Goal: Information Seeking & Learning: Learn about a topic

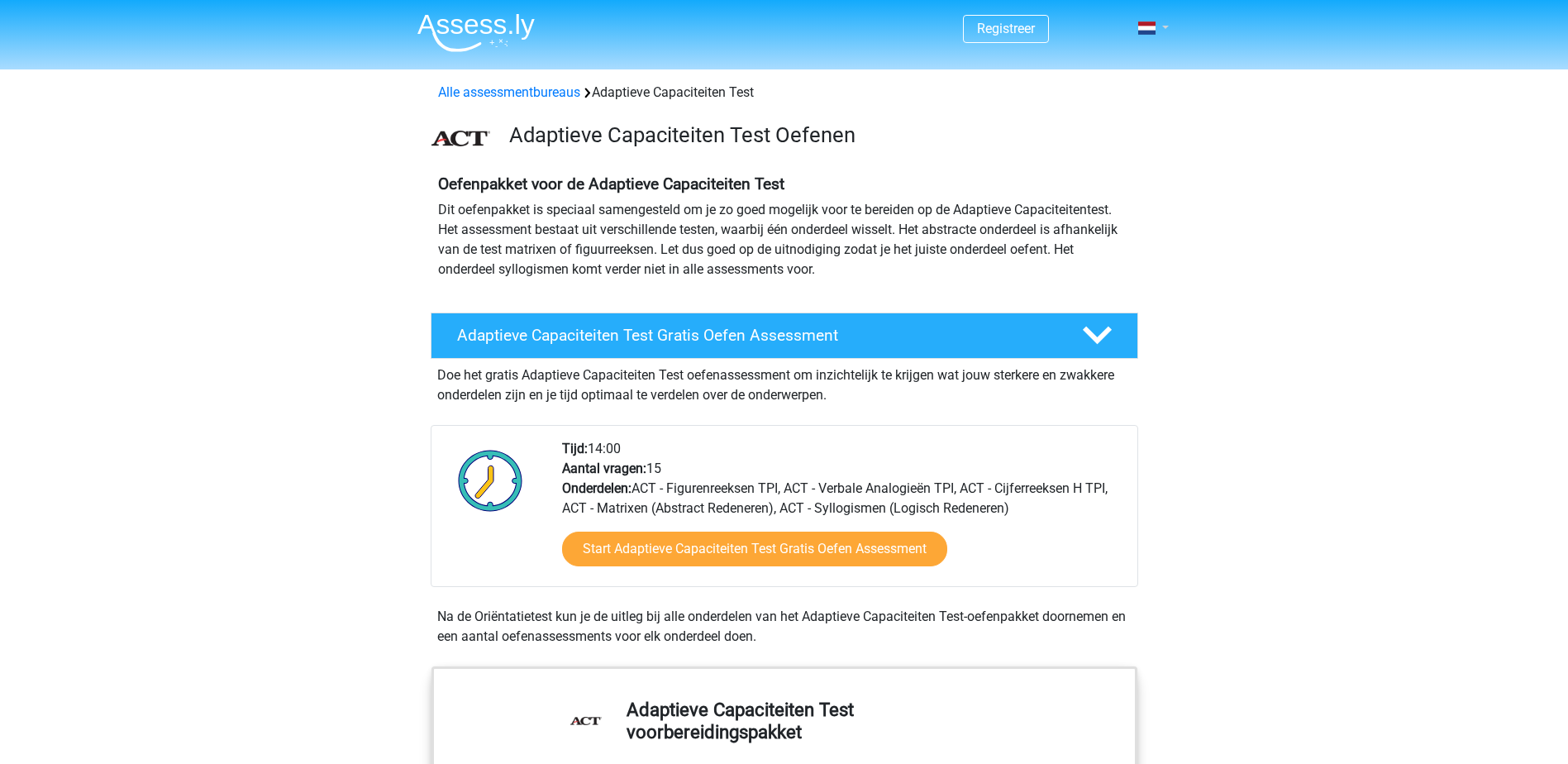
click at [1162, 32] on link at bounding box center [1148, 28] width 33 height 20
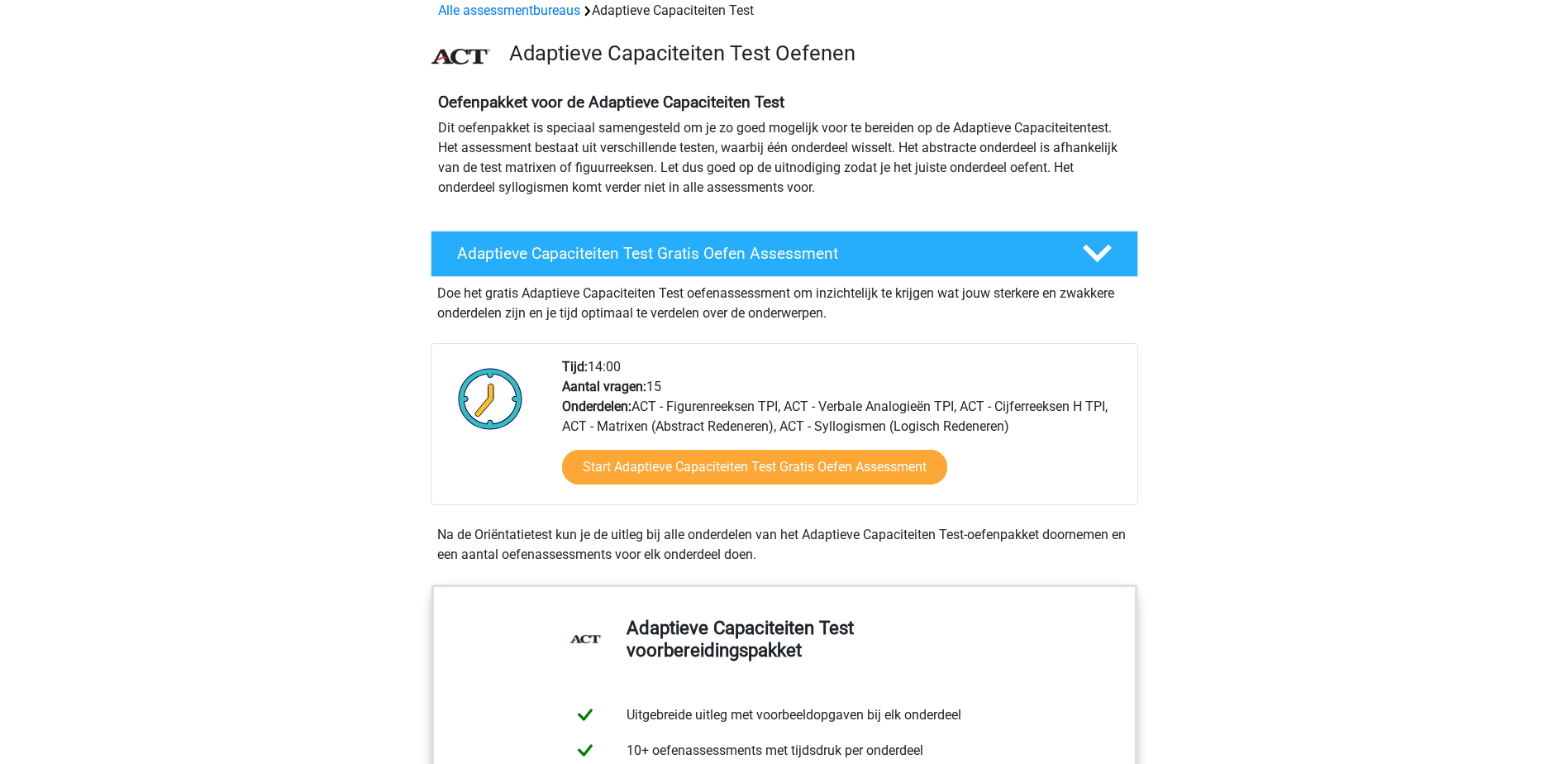
scroll to position [83, 0]
click at [1088, 252] on polygon at bounding box center [1097, 253] width 29 height 19
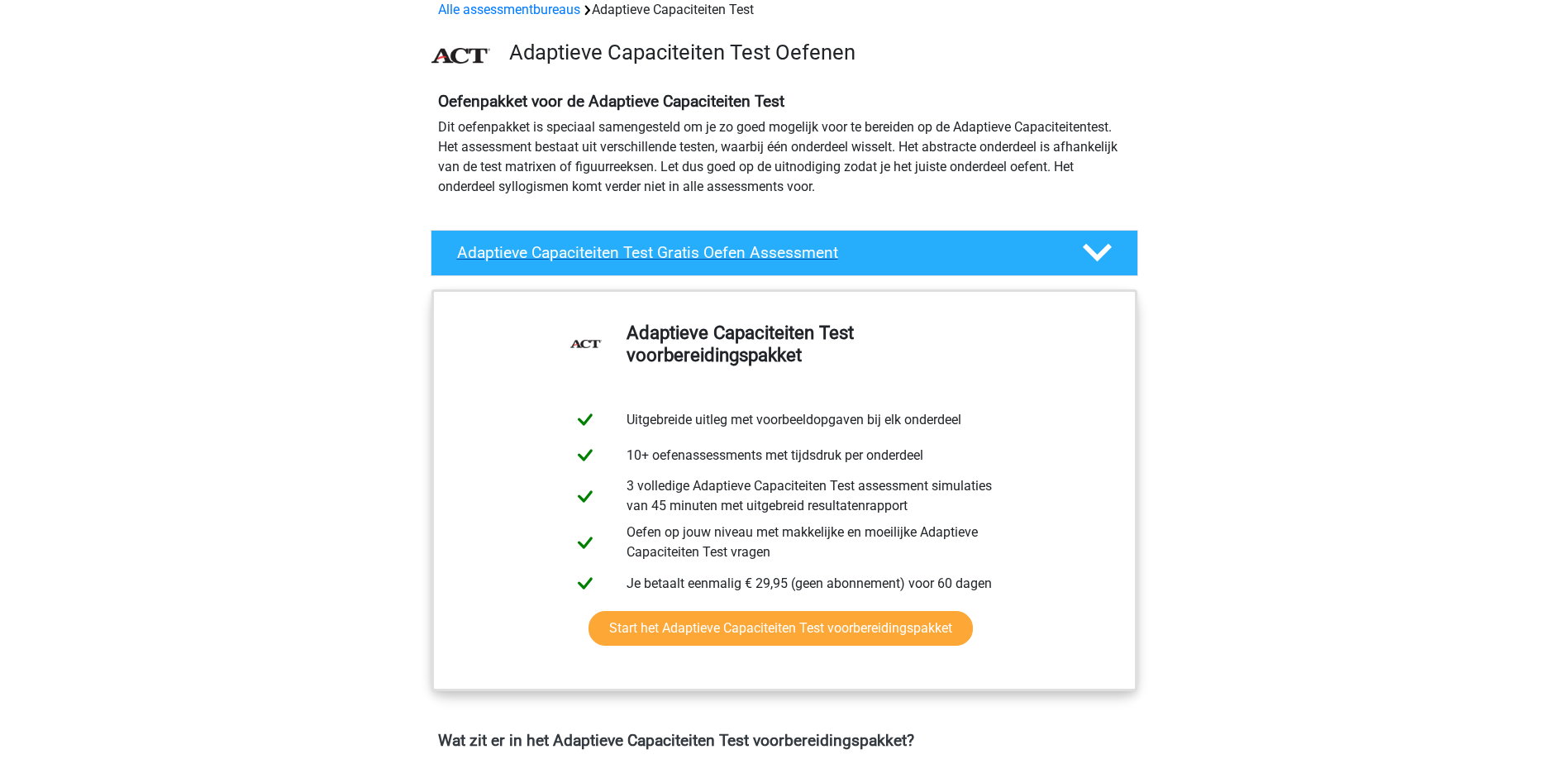
click at [1088, 253] on icon at bounding box center [1097, 252] width 29 height 29
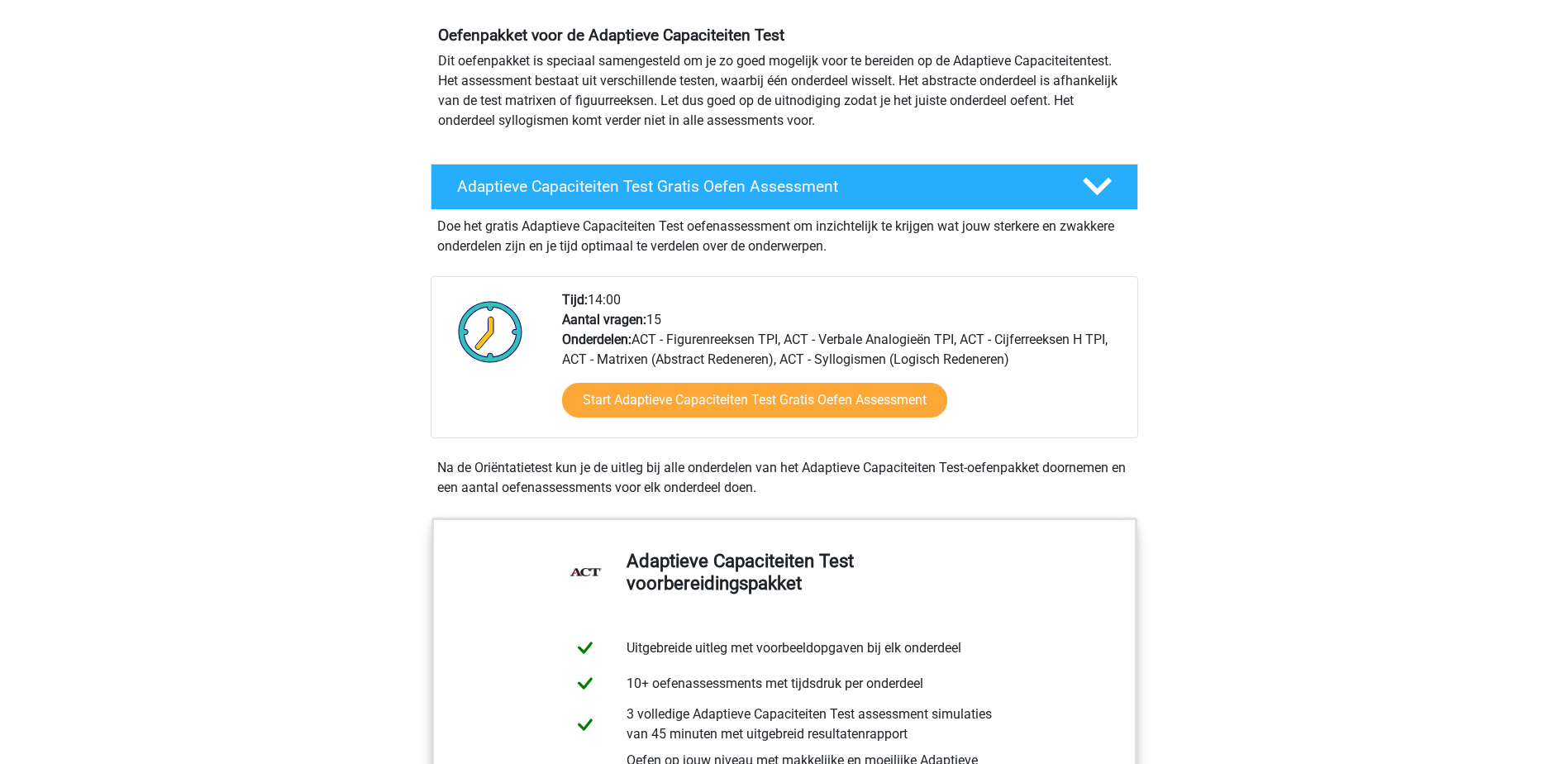
scroll to position [248, 0]
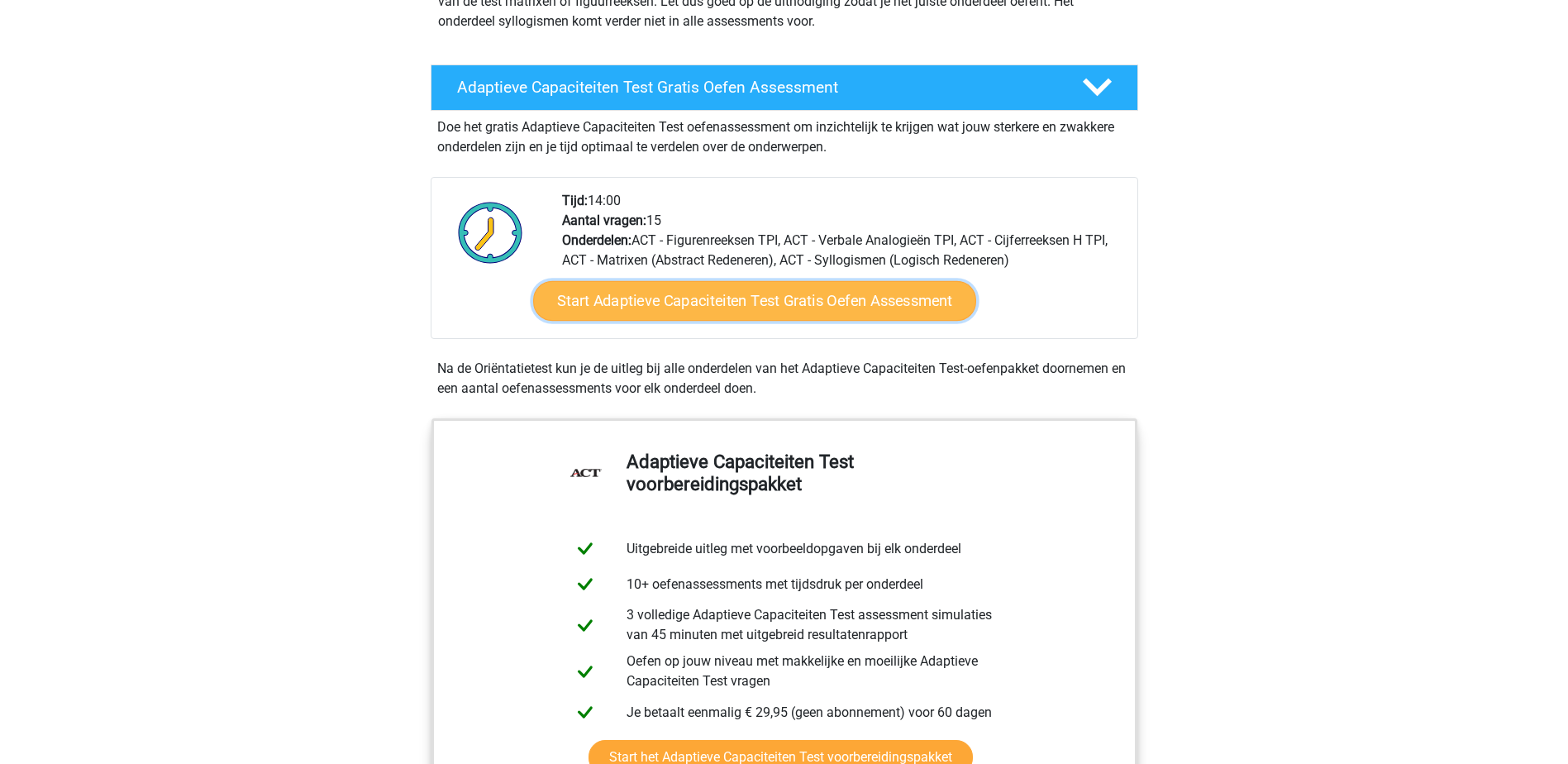
click at [759, 305] on link "Start Adaptieve Capaciteiten Test Gratis Oefen Assessment" at bounding box center [755, 301] width 443 height 40
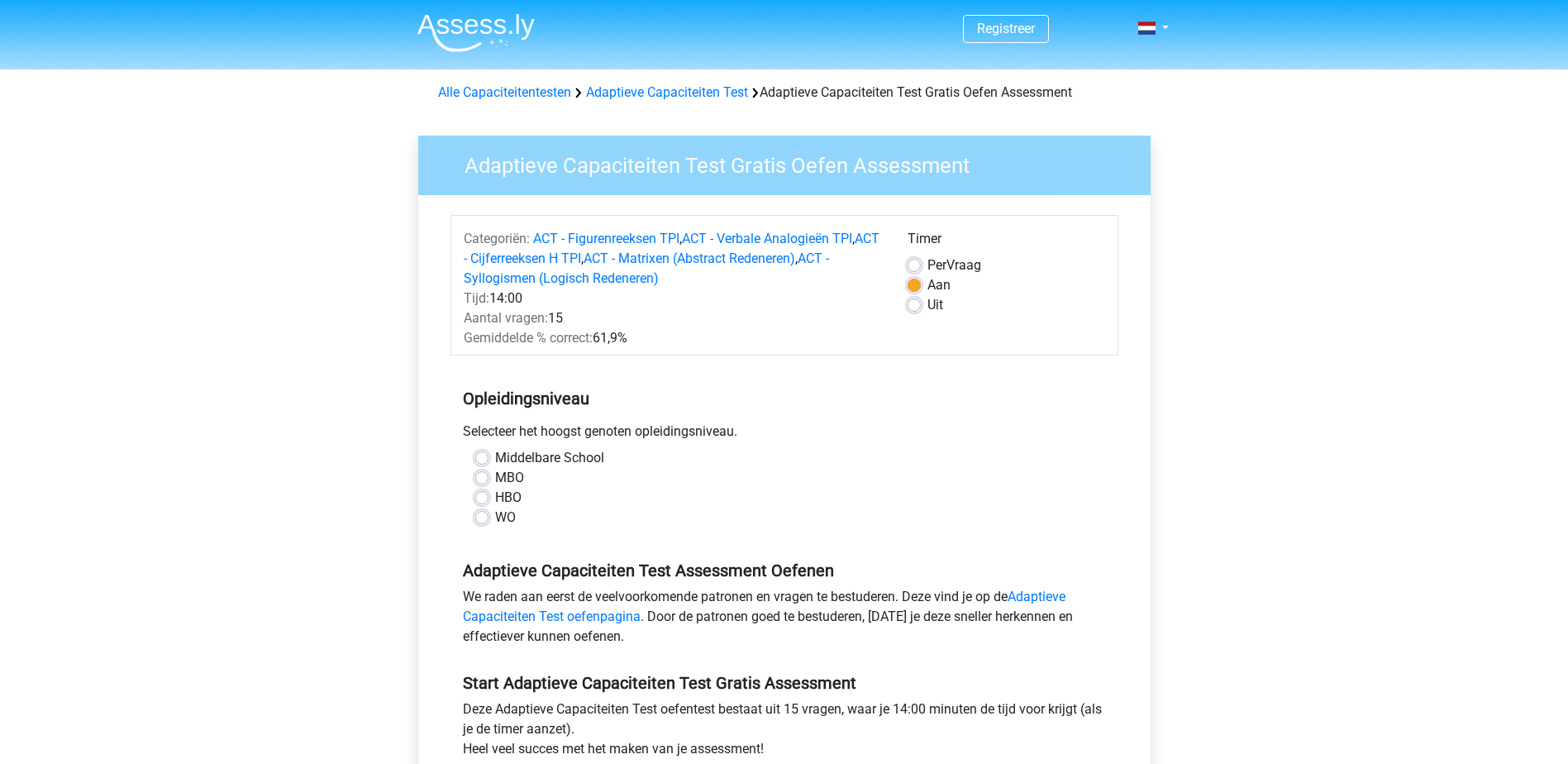
click at [496, 457] on label "Middelbare School" at bounding box center [550, 457] width 109 height 20
click at [484, 457] on input "Middelbare School" at bounding box center [482, 457] width 13 height 17
radio input "true"
click at [496, 457] on label "Middelbare School" at bounding box center [550, 457] width 109 height 20
click at [486, 457] on input "Middelbare School" at bounding box center [482, 457] width 13 height 17
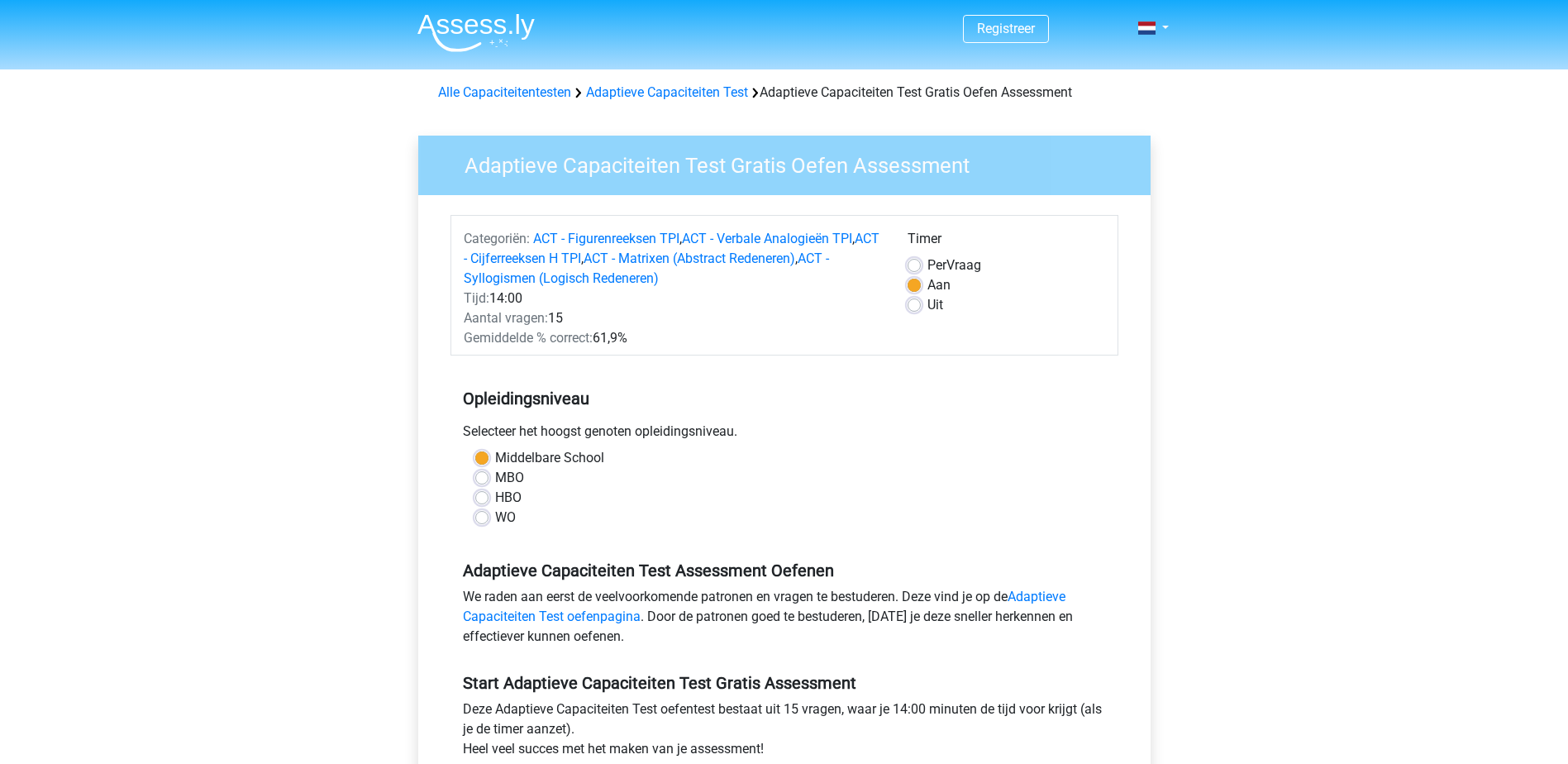
click at [496, 461] on label "Middelbare School" at bounding box center [550, 457] width 109 height 20
click at [486, 461] on input "Middelbare School" at bounding box center [482, 457] width 13 height 17
click at [565, 496] on div "HBO" at bounding box center [784, 498] width 619 height 20
click at [496, 479] on label "MBO" at bounding box center [510, 477] width 29 height 20
click at [488, 479] on input "MBO" at bounding box center [482, 476] width 13 height 17
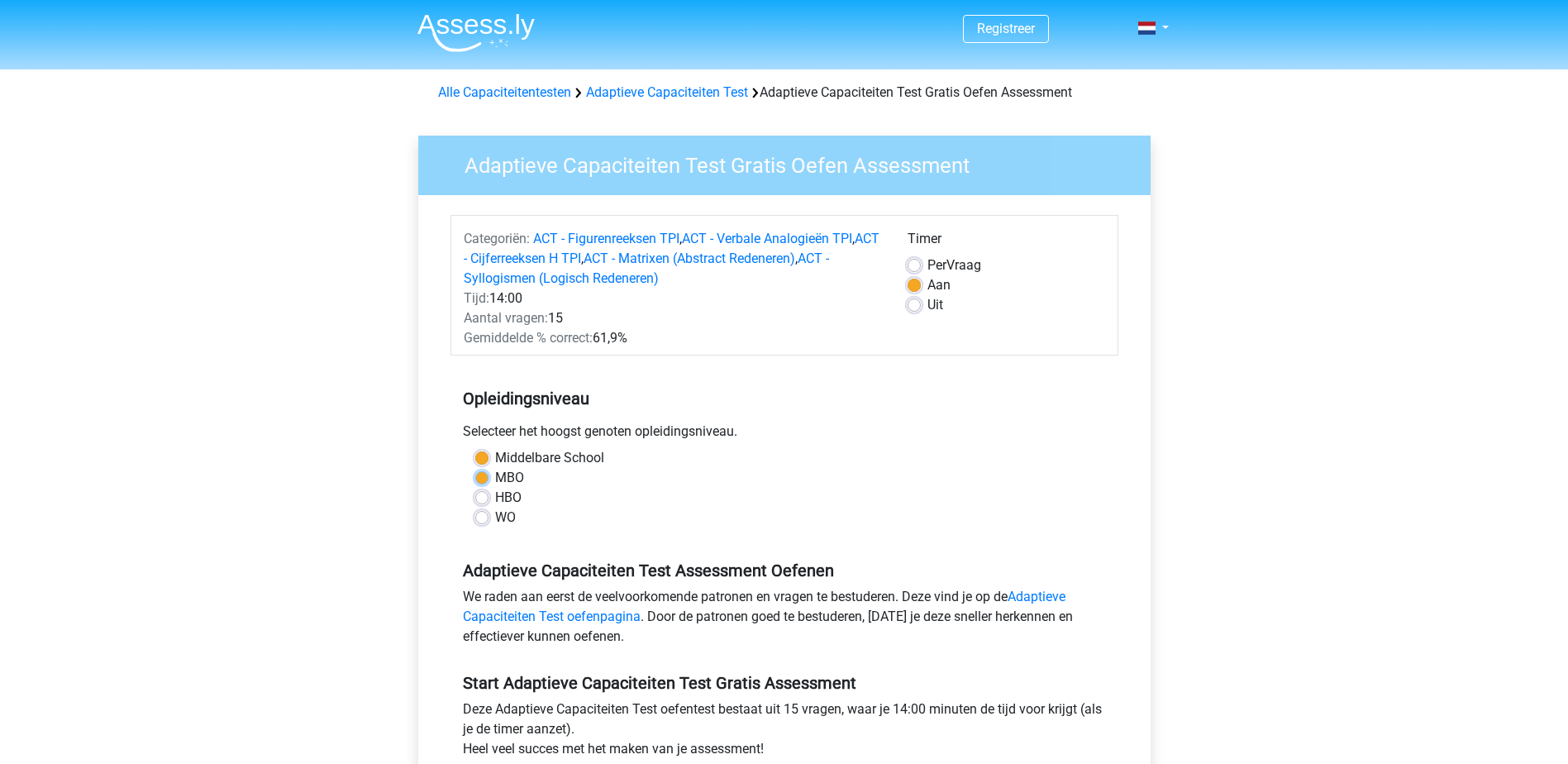
radio input "true"
click at [490, 497] on div "HBO" at bounding box center [784, 498] width 619 height 20
click at [496, 498] on label "HBO" at bounding box center [509, 498] width 26 height 20
click at [484, 498] on input "HBO" at bounding box center [482, 497] width 13 height 17
radio input "true"
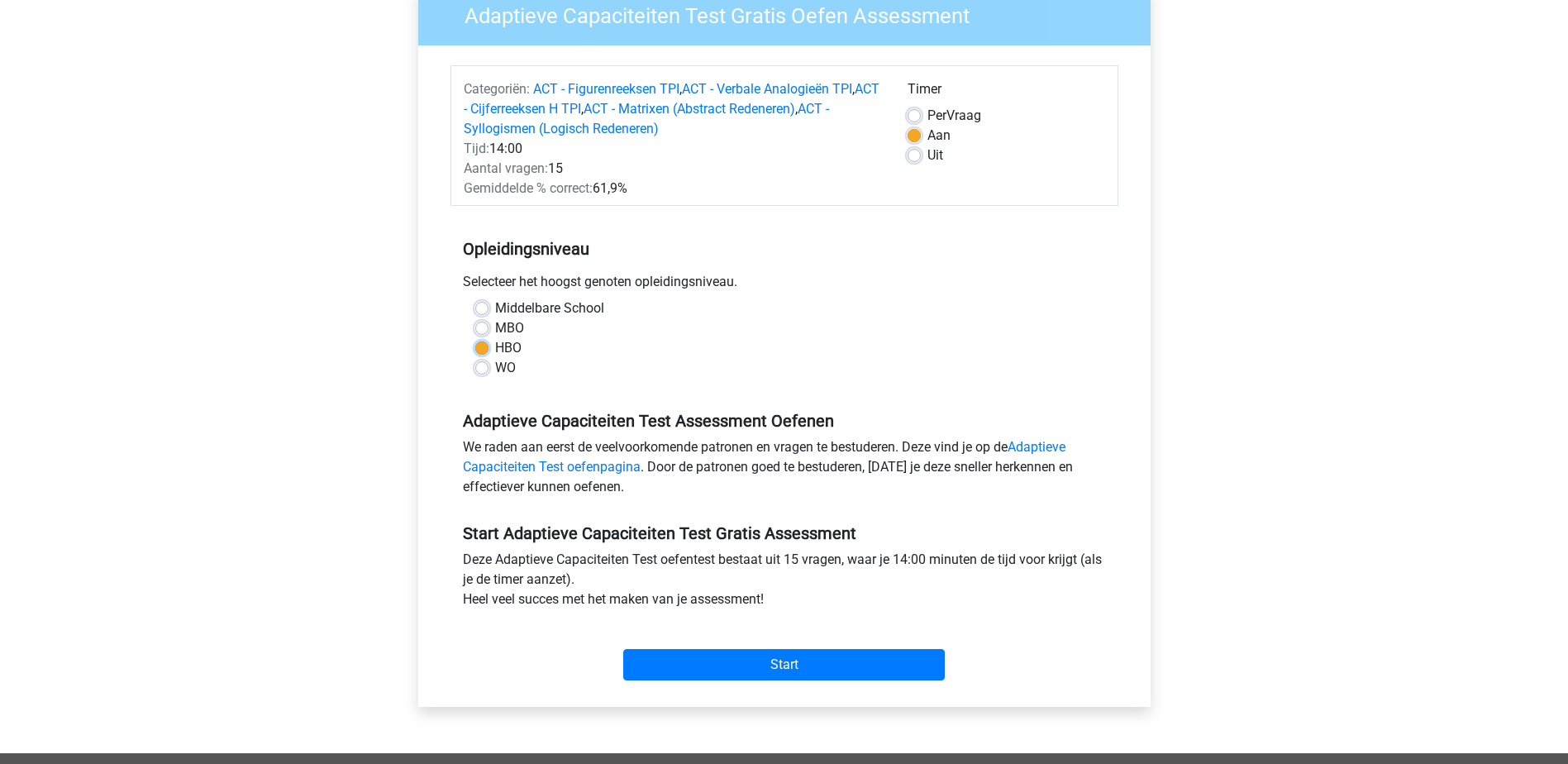
scroll to position [165, 0]
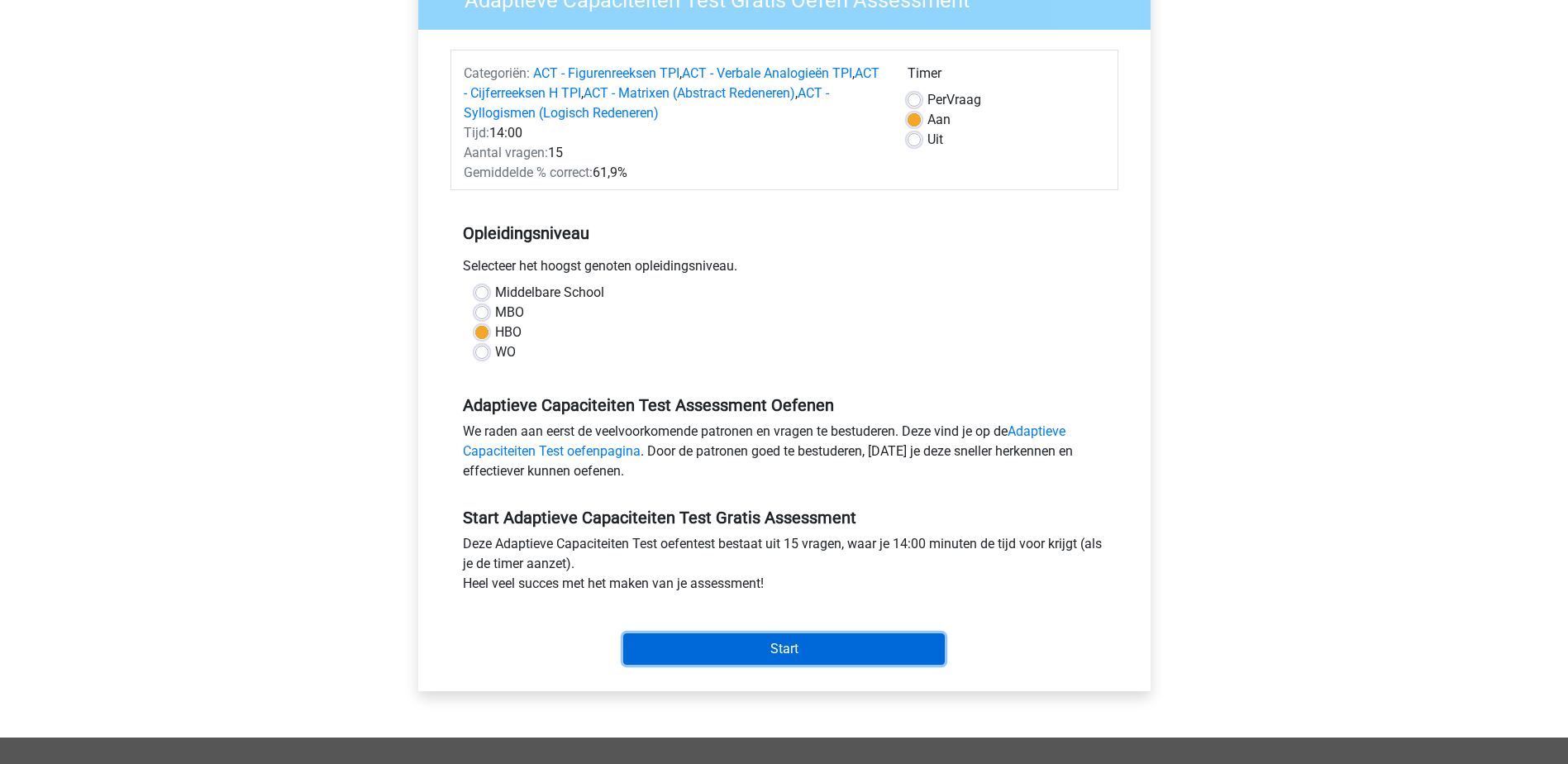
click at [753, 656] on input "Start" at bounding box center [784, 649] width 321 height 32
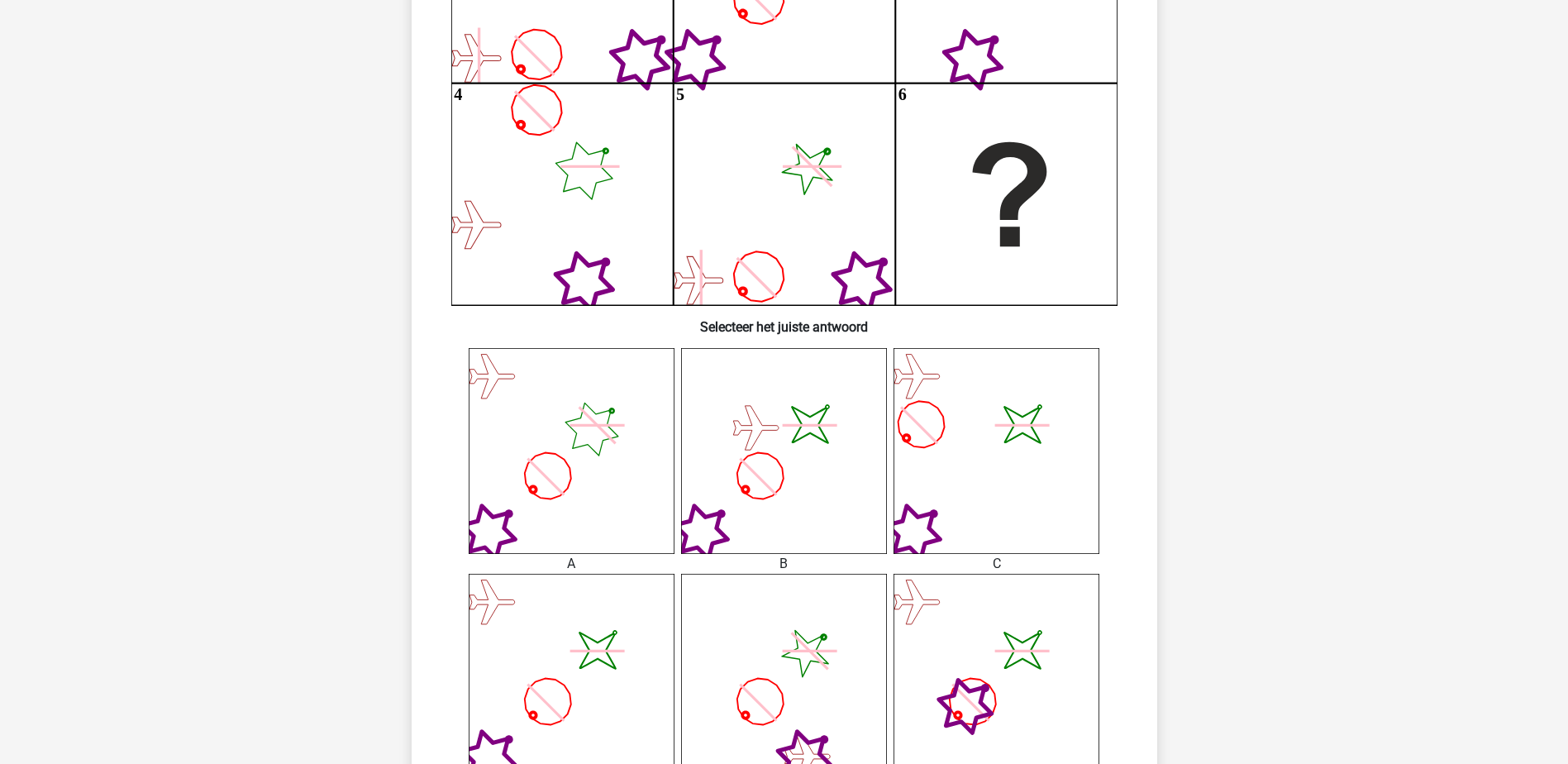
scroll to position [248, 0]
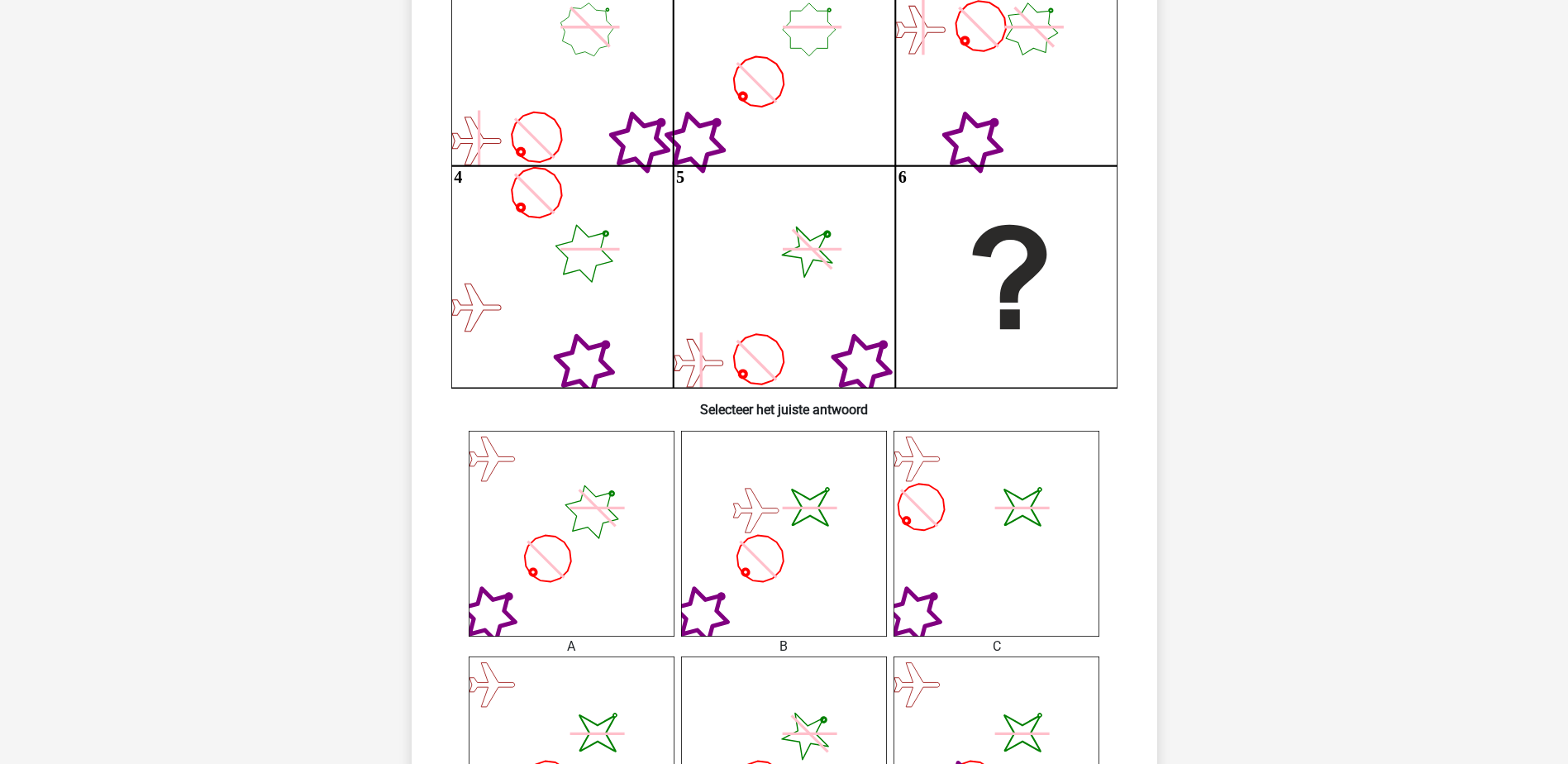
drag, startPoint x: 972, startPoint y: 600, endPoint x: 985, endPoint y: 591, distance: 15.8
click at [973, 598] on icon "image/svg+xml" at bounding box center [996, 533] width 206 height 206
click at [972, 529] on icon "image/svg+xml" at bounding box center [996, 533] width 206 height 206
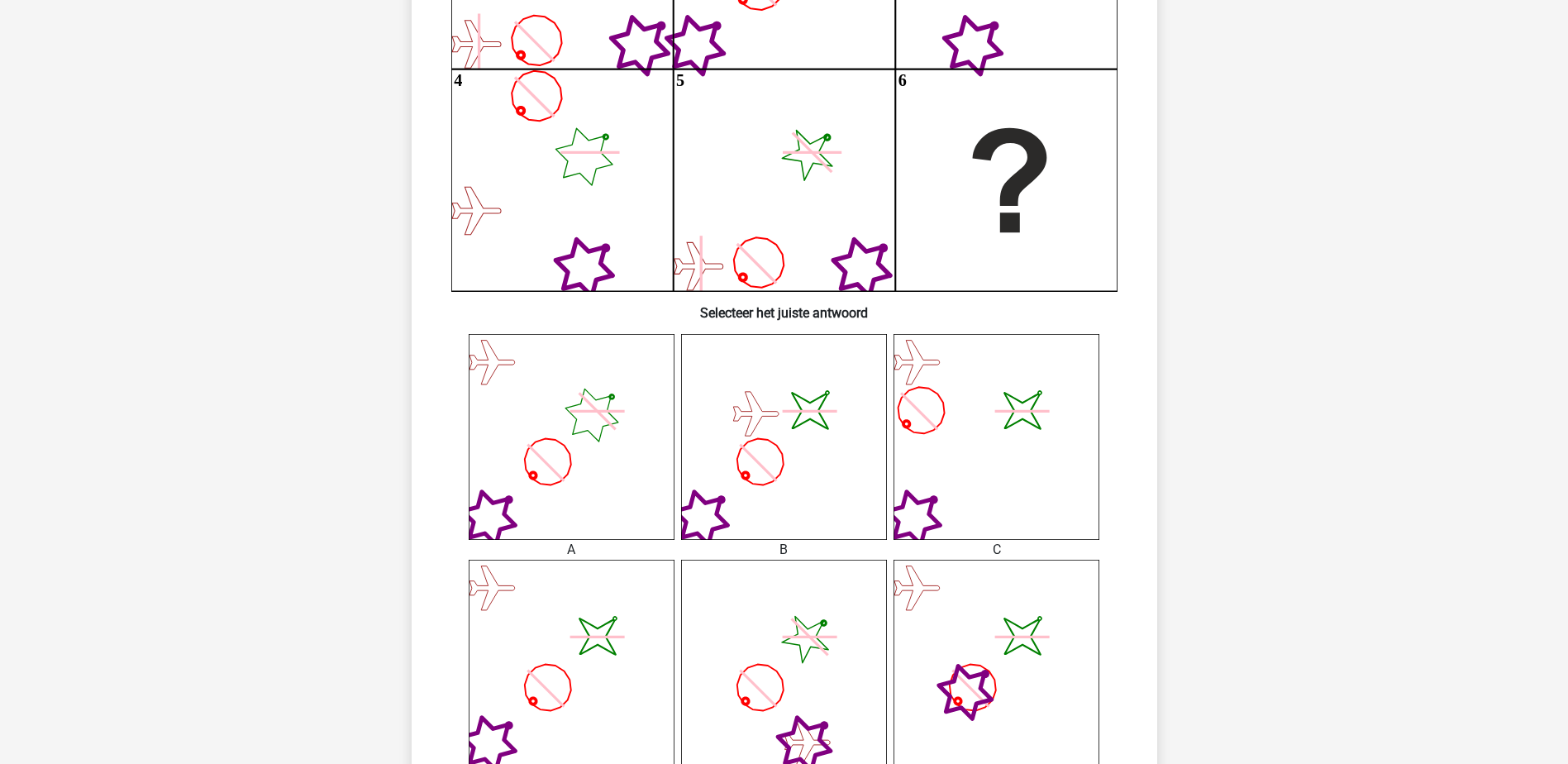
scroll to position [496, 0]
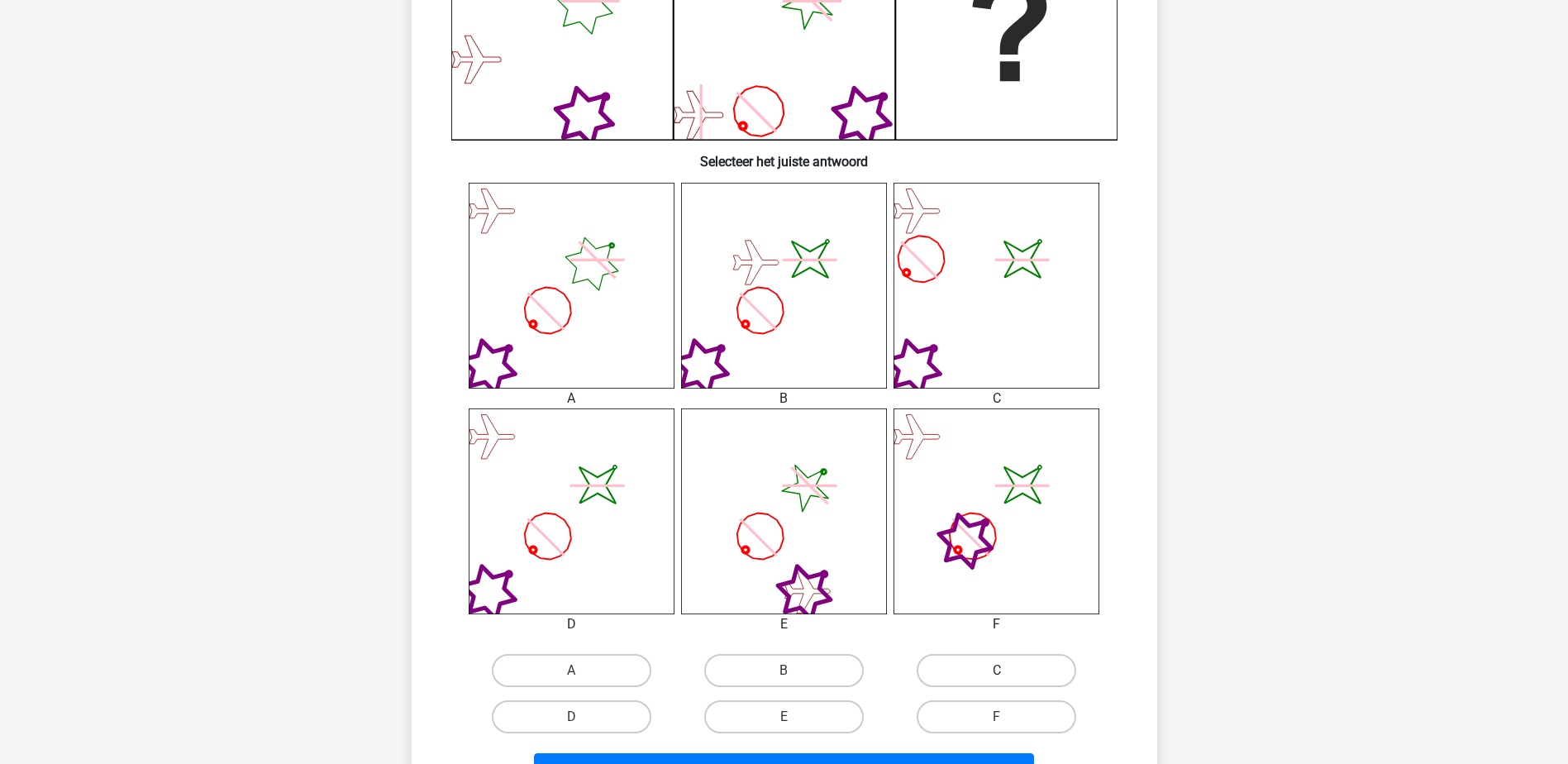
click at [980, 666] on label "C" at bounding box center [996, 670] width 159 height 33
click at [997, 671] on input "C" at bounding box center [1002, 676] width 11 height 11
radio input "true"
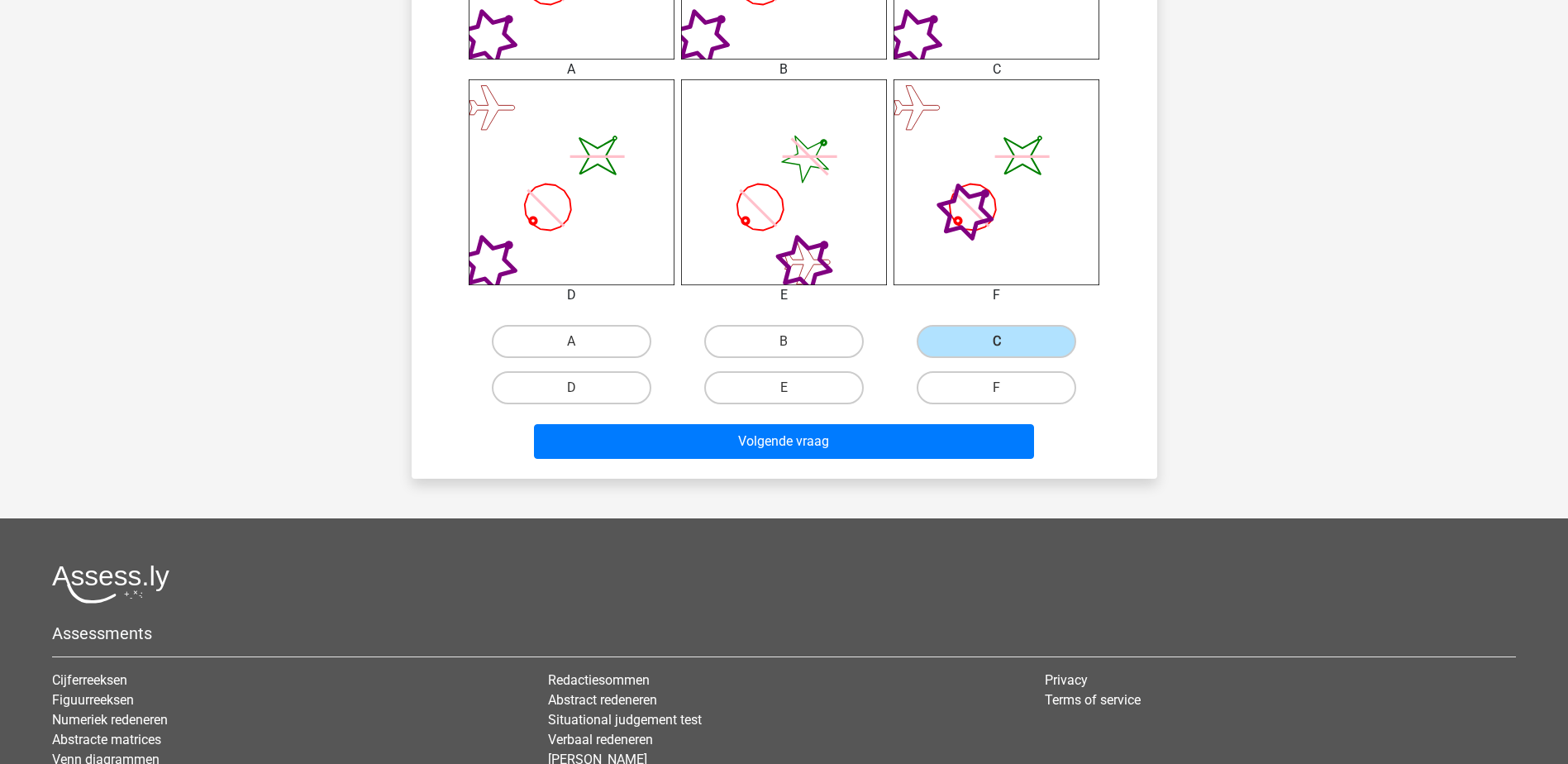
scroll to position [826, 0]
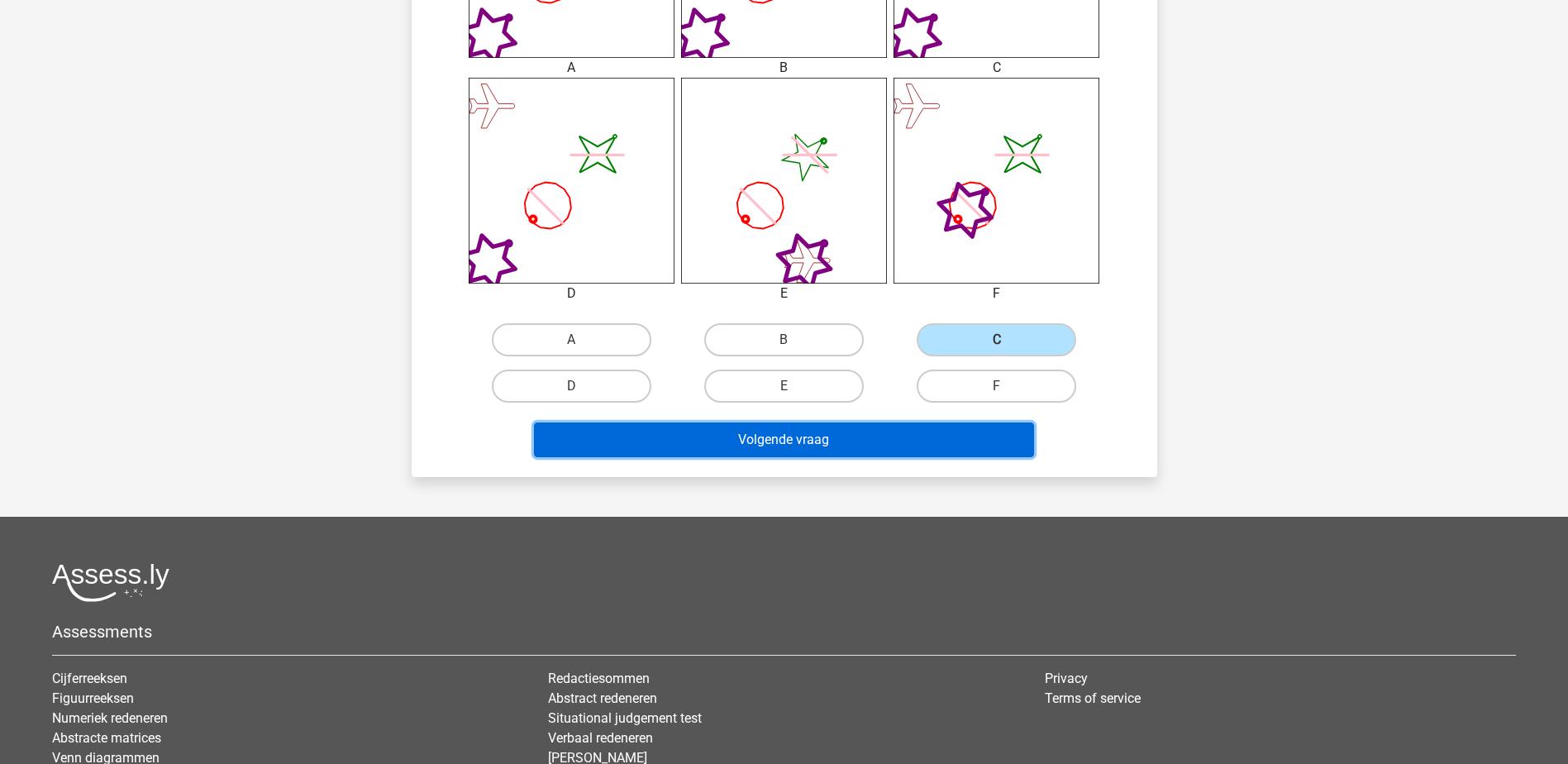
click at [840, 446] on button "Volgende vraag" at bounding box center [784, 439] width 500 height 34
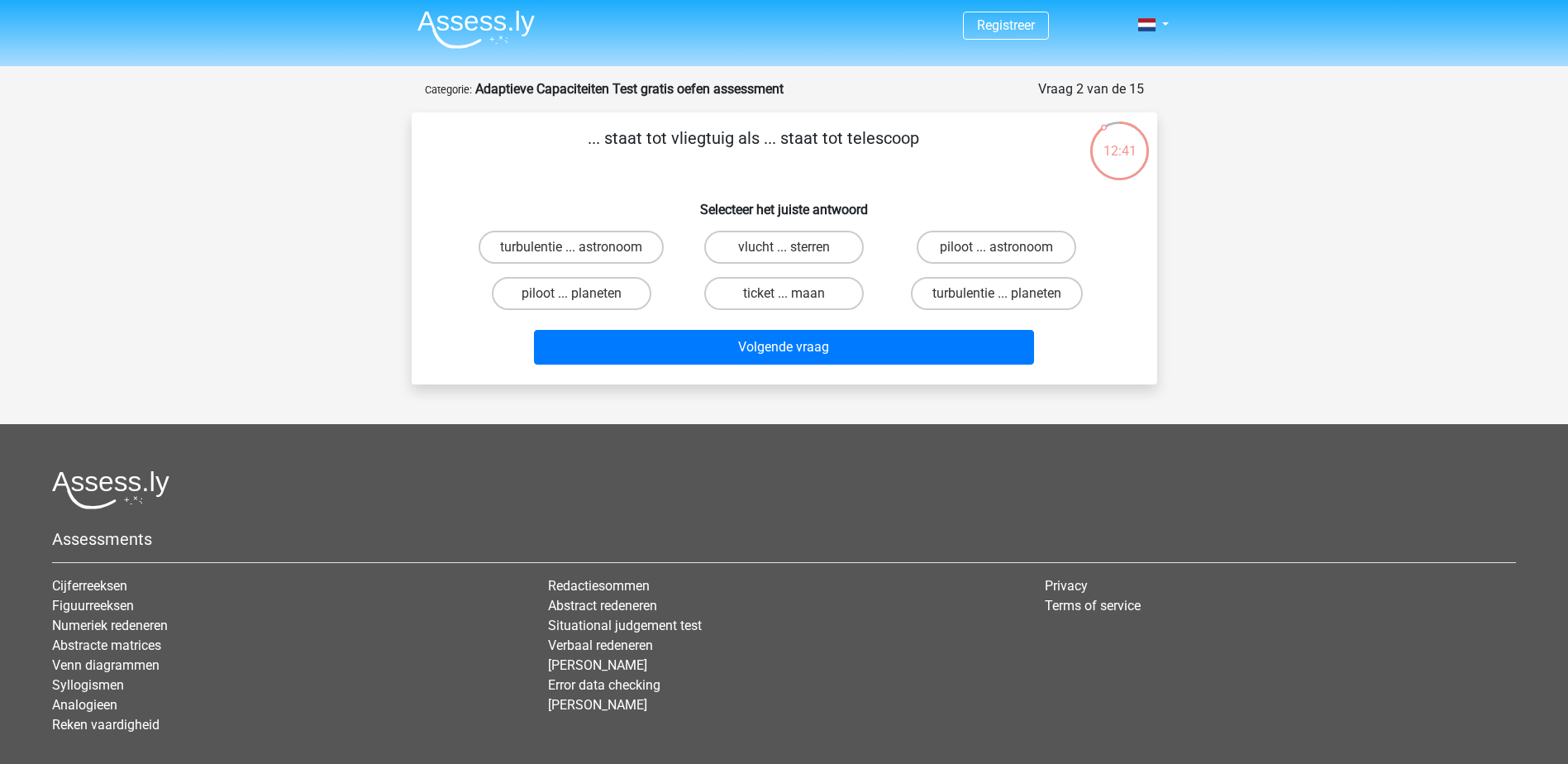
scroll to position [0, 0]
